Goal: Task Accomplishment & Management: Manage account settings

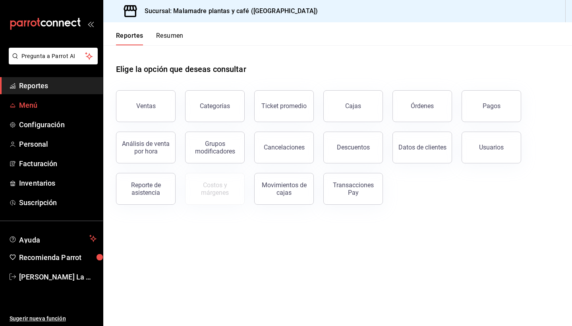
click at [41, 108] on span "Menú" at bounding box center [57, 105] width 77 height 11
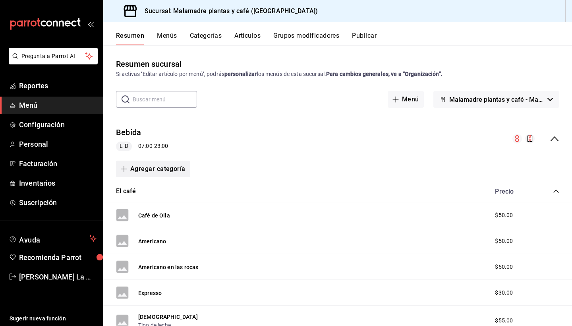
click at [152, 166] on button "Agregar categoría" at bounding box center [153, 168] width 74 height 17
click at [150, 211] on li "Categoría nueva" at bounding box center [150, 208] width 68 height 19
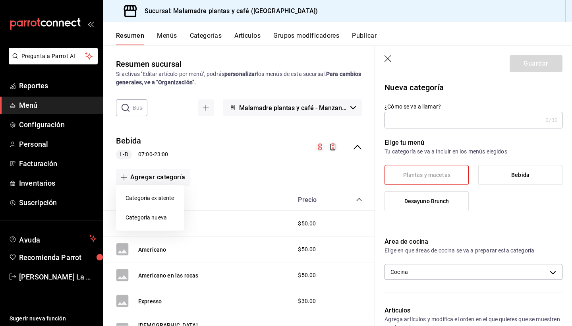
click at [491, 122] on div at bounding box center [286, 163] width 572 height 326
click at [384, 58] on header "Guardar" at bounding box center [473, 62] width 197 height 33
click at [388, 60] on icon "button" at bounding box center [389, 59] width 8 height 8
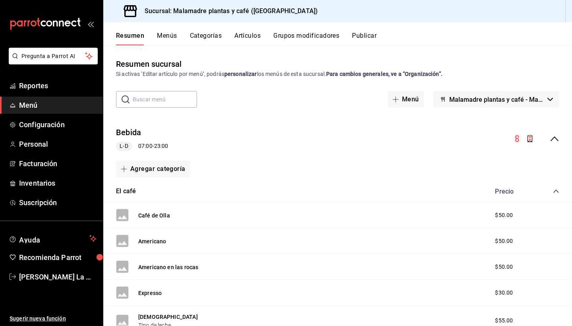
click at [165, 40] on button "Menús" at bounding box center [167, 39] width 20 height 14
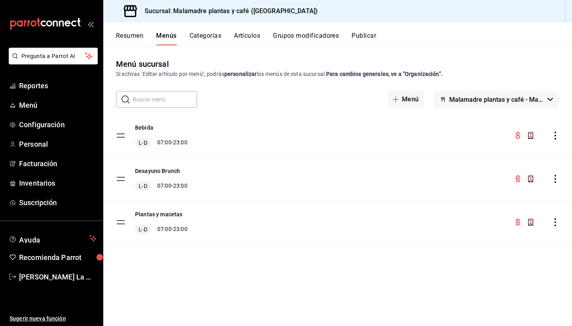
click at [120, 178] on tbody "Bebida L-D 07:00 - 23:00 Desayuno Brunch L-D 07:00 - 23:00 Plantas y macetas L-…" at bounding box center [337, 179] width 469 height 130
click at [556, 183] on div "menu-maker-table" at bounding box center [536, 179] width 46 height 10
click at [556, 179] on icon "actions" at bounding box center [556, 179] width 2 height 8
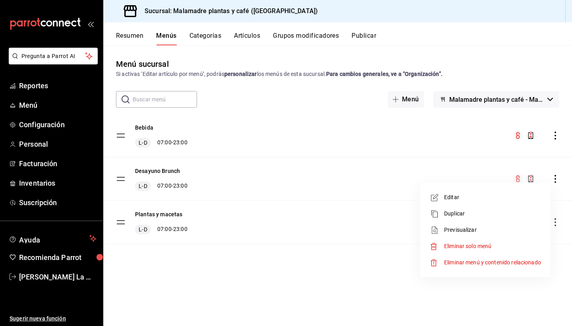
click at [33, 106] on div at bounding box center [286, 163] width 572 height 326
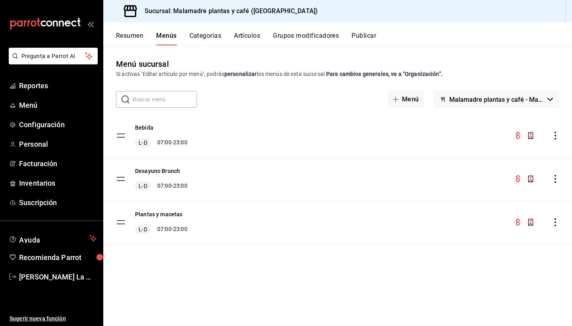
click at [33, 106] on span "Menú" at bounding box center [57, 105] width 77 height 11
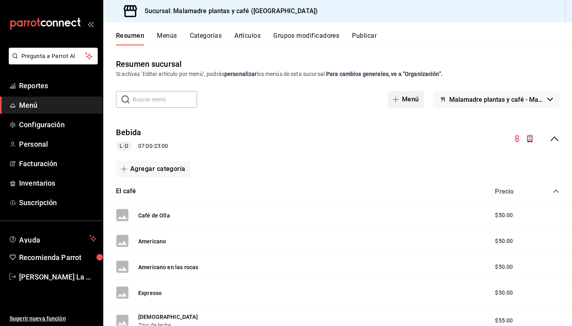
click at [405, 99] on button "Menú" at bounding box center [406, 99] width 36 height 17
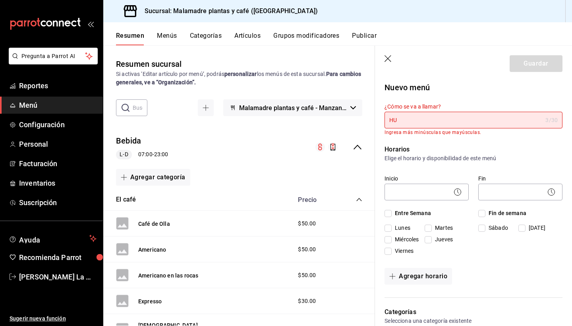
type input "H"
click at [483, 85] on p "Nuevo menú" at bounding box center [474, 87] width 178 height 12
drag, startPoint x: 444, startPoint y: 116, endPoint x: 408, endPoint y: 118, distance: 36.2
click at [408, 118] on input "MOTULEÑOS" at bounding box center [464, 120] width 158 height 16
drag, startPoint x: 439, startPoint y: 118, endPoint x: 367, endPoint y: 118, distance: 71.9
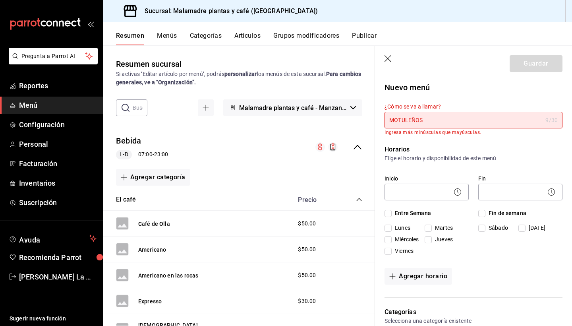
click at [367, 118] on main "Resumen sucursal Si activas ‘Editar artículo por menú’, podrás personalizar los…" at bounding box center [337, 185] width 469 height 280
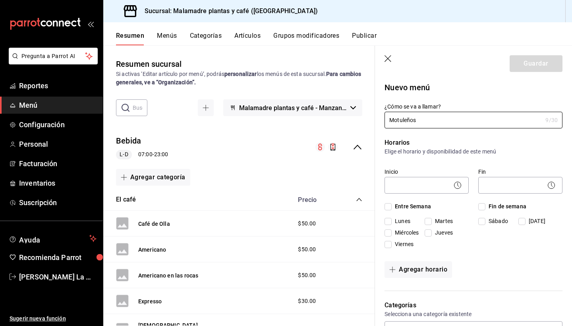
type input "Motuleños"
click at [505, 146] on p "Horarios" at bounding box center [474, 143] width 178 height 10
click at [391, 62] on icon "button" at bounding box center [389, 59] width 8 height 8
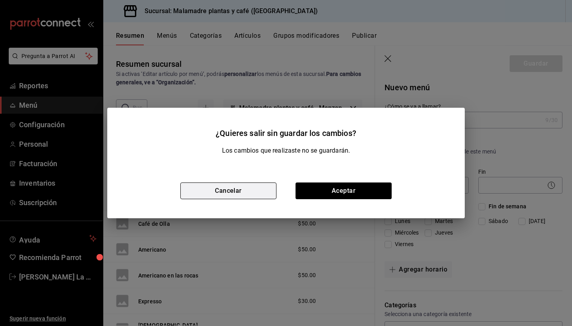
click at [263, 188] on button "Cancelar" at bounding box center [228, 190] width 96 height 17
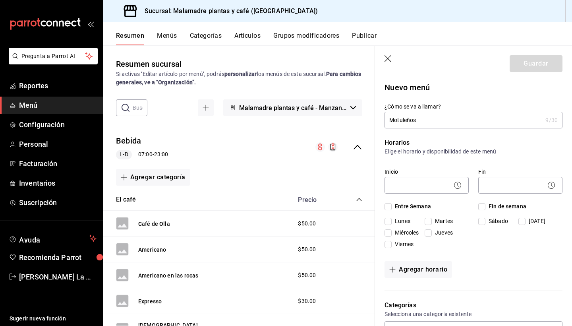
click at [185, 204] on div "El café Precio" at bounding box center [239, 200] width 272 height 22
click at [351, 112] on button "Malamadre plantas y café - Manzanillo" at bounding box center [292, 107] width 139 height 17
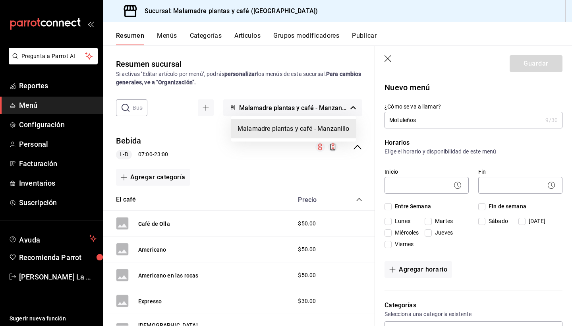
click at [351, 112] on div at bounding box center [286, 163] width 572 height 326
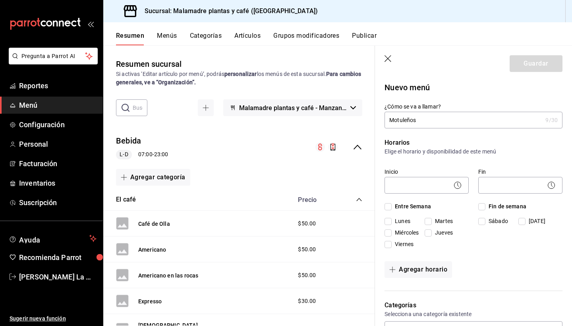
click at [227, 149] on div "Bebida L-D 07:00 - 23:00" at bounding box center [239, 147] width 272 height 37
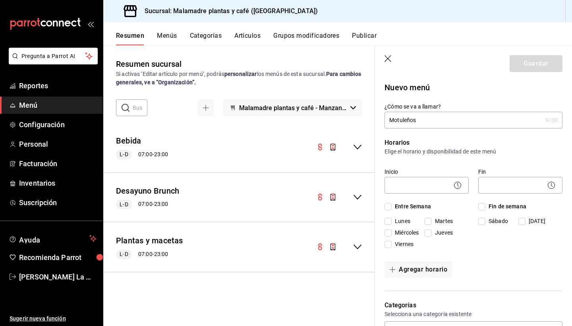
click at [361, 198] on icon "collapse-menu-row" at bounding box center [358, 197] width 10 height 10
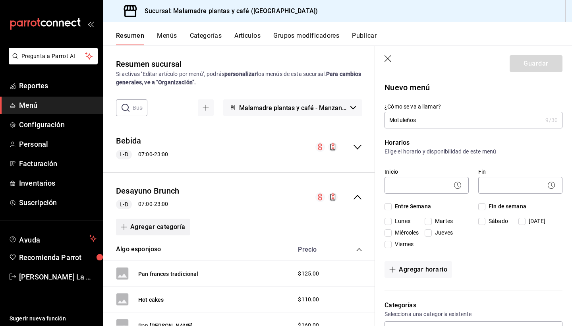
click at [129, 226] on span "button" at bounding box center [126, 227] width 10 height 6
click at [129, 226] on div at bounding box center [286, 163] width 572 height 326
click at [258, 211] on div "Desayuno Brunch L-D 07:00 - 23:00" at bounding box center [239, 197] width 272 height 37
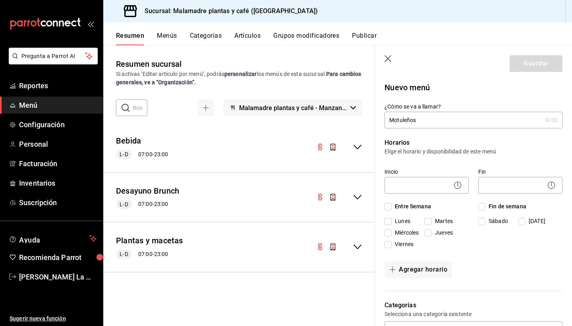
click at [362, 188] on div "Desayuno Brunch L-D 07:00 - 23:00" at bounding box center [239, 197] width 272 height 37
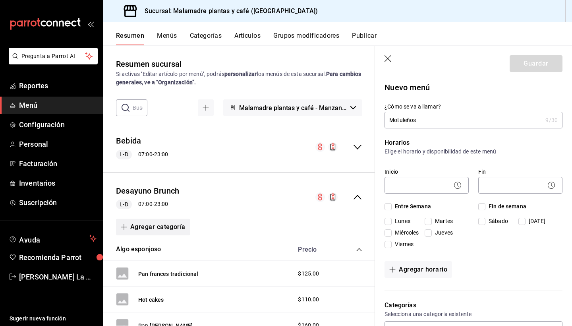
click at [167, 226] on button "Agregar categoría" at bounding box center [153, 226] width 74 height 17
click at [162, 247] on li "Categoría existente" at bounding box center [150, 247] width 68 height 19
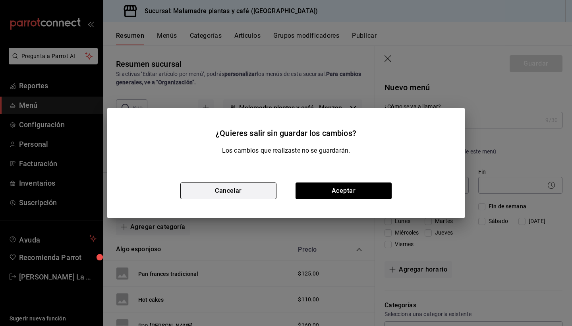
click at [245, 195] on button "Cancelar" at bounding box center [228, 190] width 96 height 17
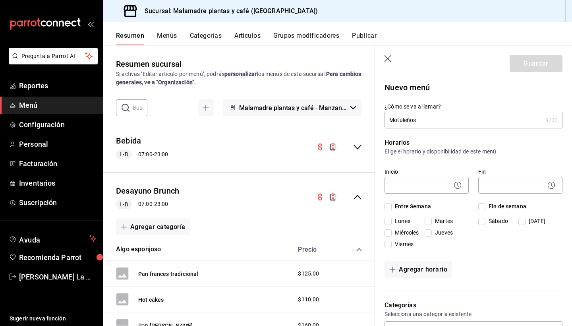
click at [177, 34] on div "Resumen Menús Categorías Artículos Grupos modificadores Publicar" at bounding box center [344, 39] width 456 height 14
click at [251, 34] on button "Artículos" at bounding box center [247, 39] width 26 height 14
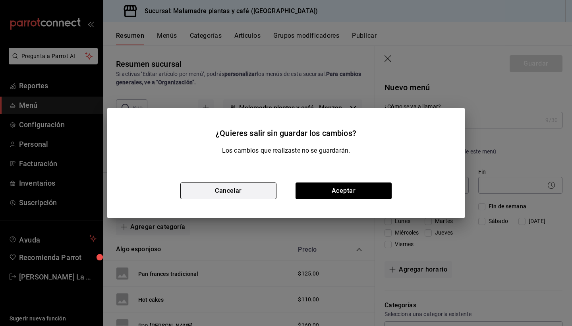
click at [239, 191] on button "Cancelar" at bounding box center [228, 190] width 96 height 17
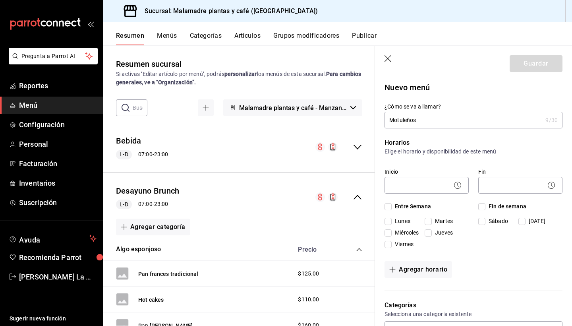
click at [250, 34] on button "Artículos" at bounding box center [247, 39] width 26 height 14
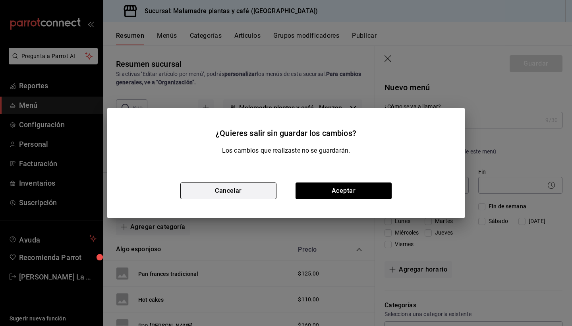
click at [253, 187] on button "Cancelar" at bounding box center [228, 190] width 96 height 17
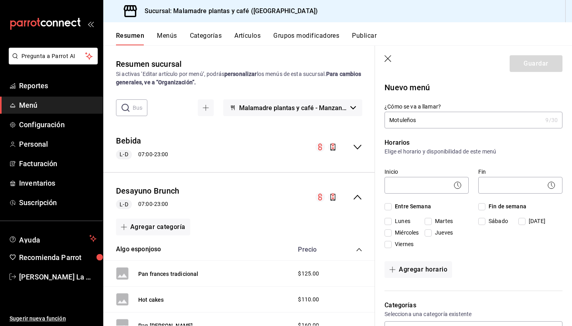
click at [388, 59] on icon "button" at bounding box center [388, 58] width 7 height 7
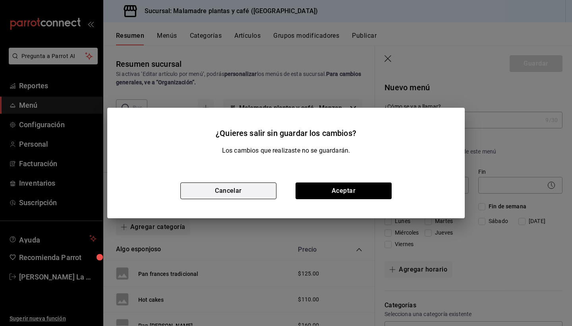
click at [247, 190] on button "Cancelar" at bounding box center [228, 190] width 96 height 17
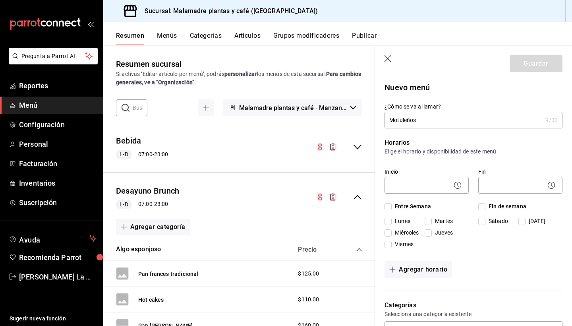
click at [386, 59] on icon "button" at bounding box center [389, 59] width 8 height 8
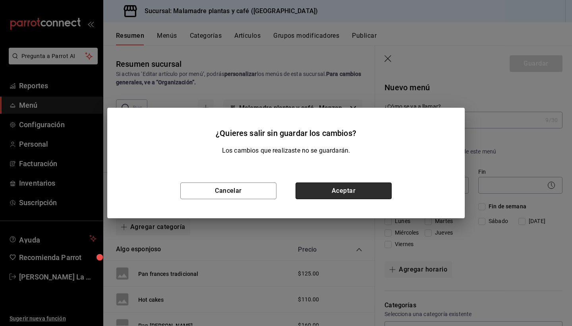
click at [323, 192] on button "Aceptar" at bounding box center [344, 190] width 96 height 17
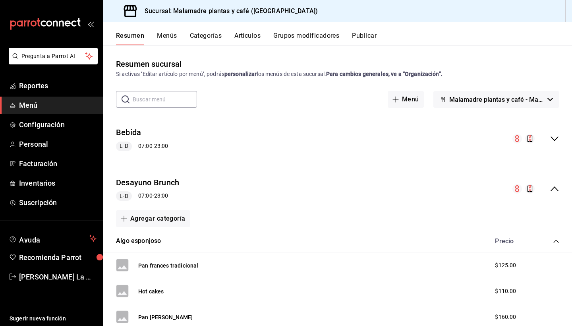
click at [249, 37] on button "Artículos" at bounding box center [247, 39] width 26 height 14
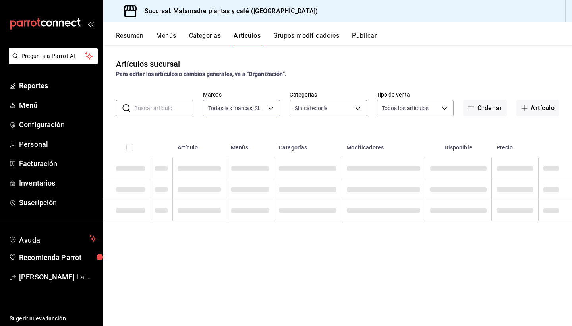
type input "68e4d692-2183-4f96-b402-074ec11fcc6f"
type input "007431f9-d3ac-4838-8066-8944d70b4971,78343018-d22a-4318-a208-d0d7c08671b1,4ffd8…"
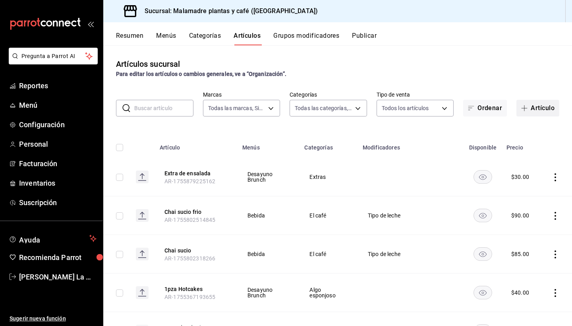
click at [543, 110] on button "Artículo" at bounding box center [537, 108] width 43 height 17
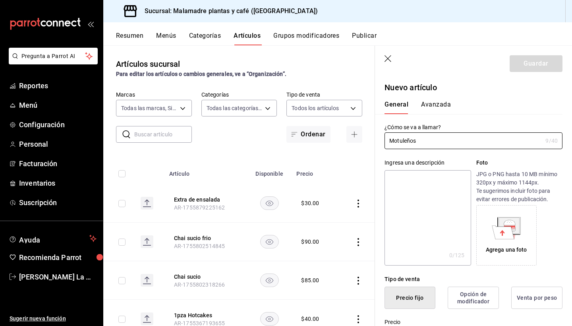
type input "Motuleños"
click at [460, 242] on textarea at bounding box center [428, 217] width 86 height 95
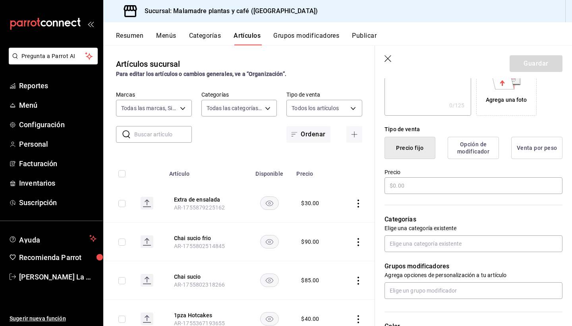
scroll to position [151, 0]
click at [476, 184] on input "text" at bounding box center [474, 184] width 178 height 17
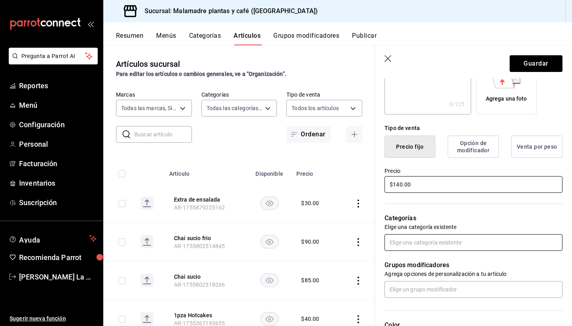
type input "$140.00"
click at [443, 243] on input "text" at bounding box center [474, 242] width 178 height 17
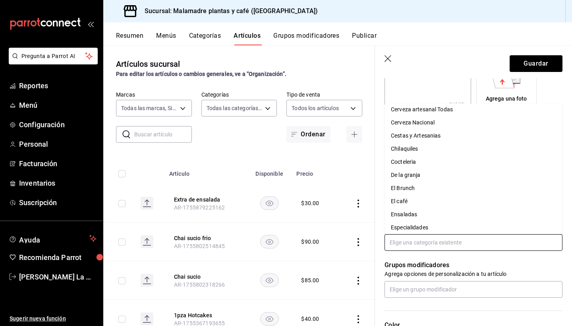
scroll to position [70, 0]
click at [423, 205] on li "Especialidades" at bounding box center [474, 201] width 178 height 13
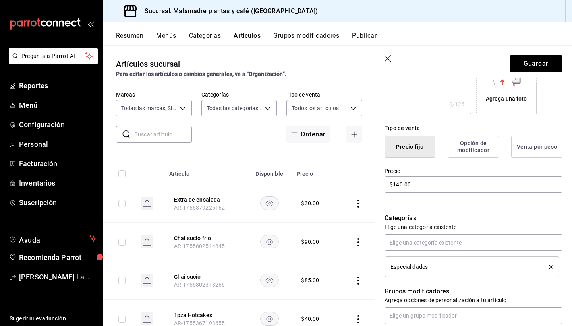
click at [529, 217] on p "Categorías" at bounding box center [474, 218] width 178 height 10
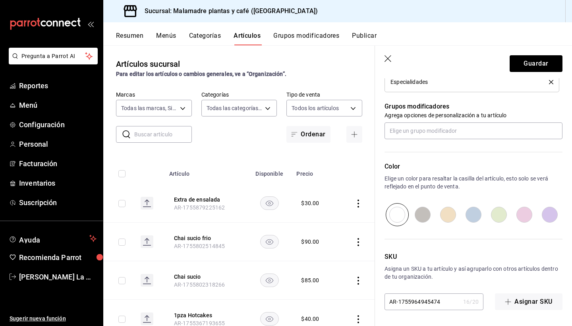
scroll to position [336, 0]
click at [527, 60] on button "Guardar" at bounding box center [536, 63] width 53 height 17
